Goal: Complete application form

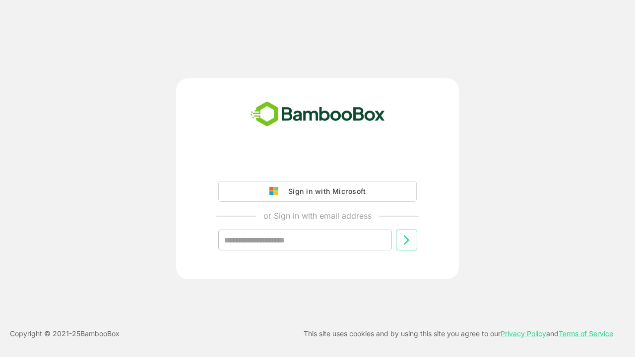
type input "**********"
click at [407, 240] on icon at bounding box center [407, 240] width 12 height 12
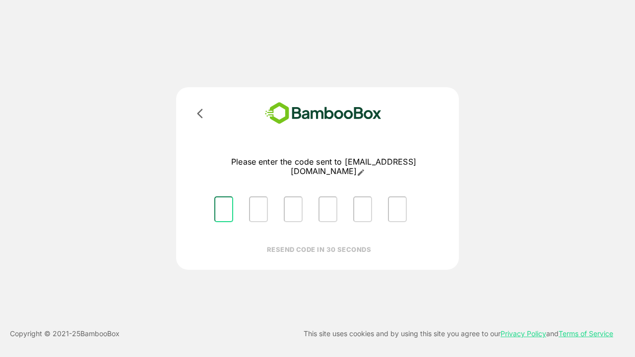
type input "*"
